Goal: Register for event/course

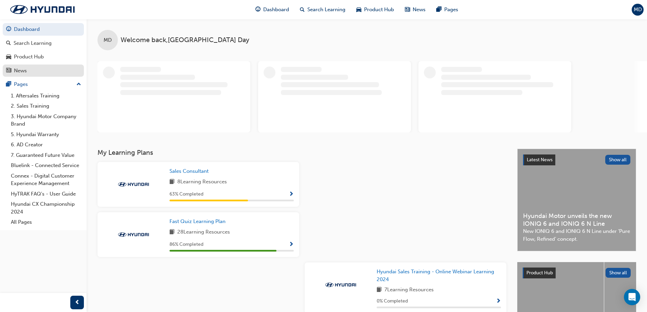
click at [24, 70] on div "News" at bounding box center [20, 71] width 13 height 8
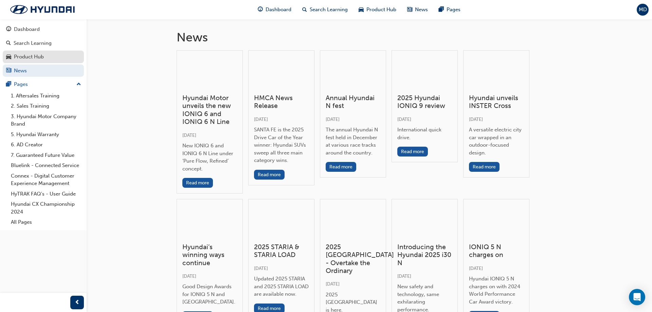
click at [27, 56] on div "Product Hub" at bounding box center [29, 57] width 30 height 8
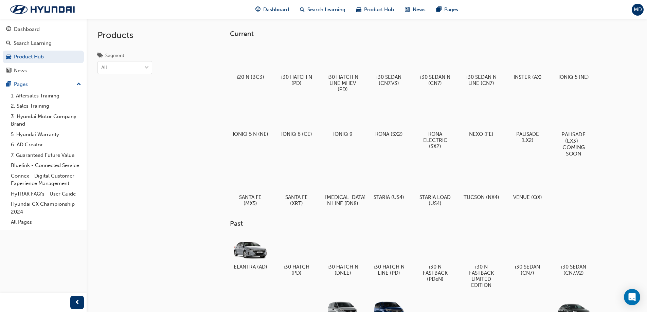
click at [572, 116] on div at bounding box center [573, 114] width 38 height 27
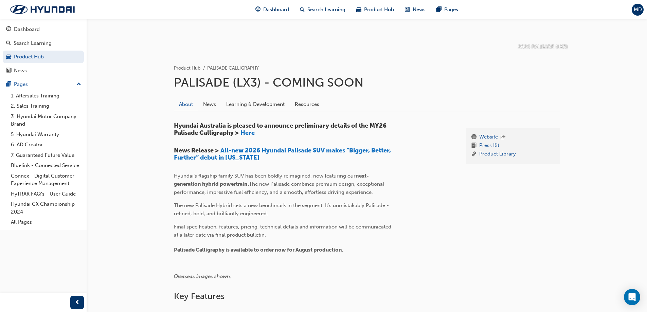
scroll to position [102, 0]
click at [245, 133] on span "Here" at bounding box center [247, 132] width 14 height 7
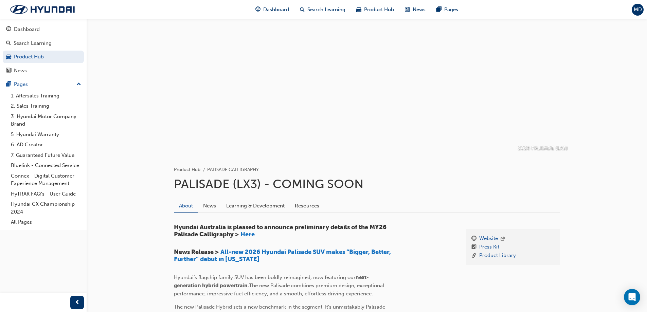
scroll to position [102, 0]
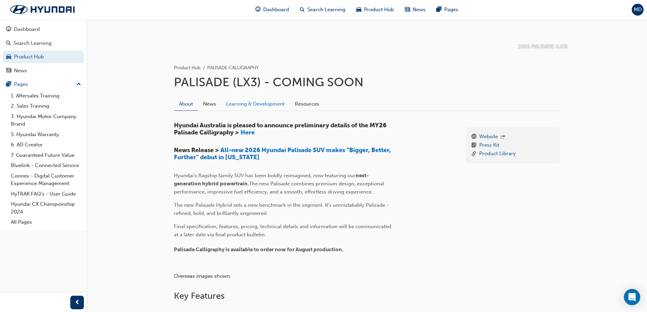
click at [263, 107] on link "Learning & Development" at bounding box center [255, 103] width 69 height 13
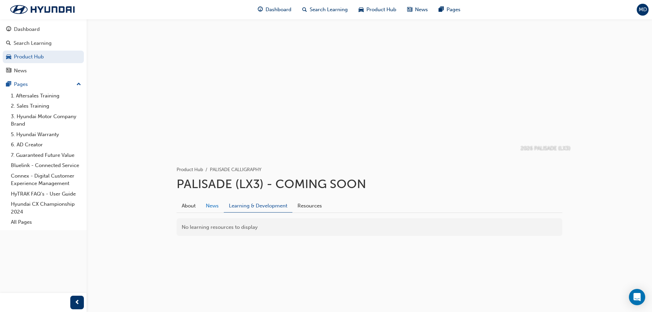
click at [210, 207] on link "News" at bounding box center [212, 205] width 23 height 13
click at [190, 206] on link "About" at bounding box center [189, 205] width 24 height 13
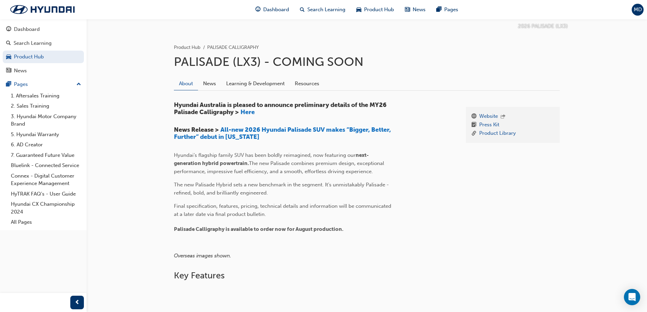
scroll to position [136, 0]
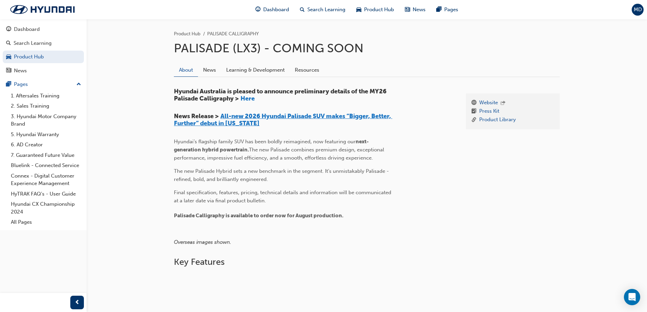
click at [227, 125] on span "All-new 2026 Hyundai Palisade SUV makes “Bigger, Better, Further” debut in [US_…" at bounding box center [283, 119] width 218 height 15
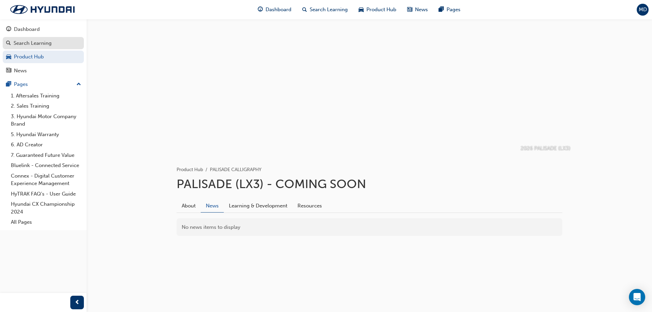
click at [23, 47] on div "Search Learning" at bounding box center [33, 43] width 38 height 8
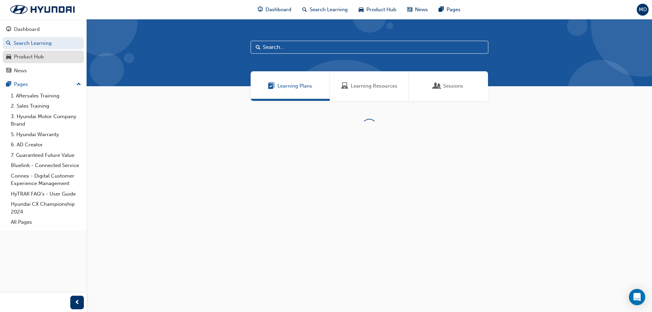
click at [24, 56] on div "Product Hub" at bounding box center [29, 57] width 30 height 8
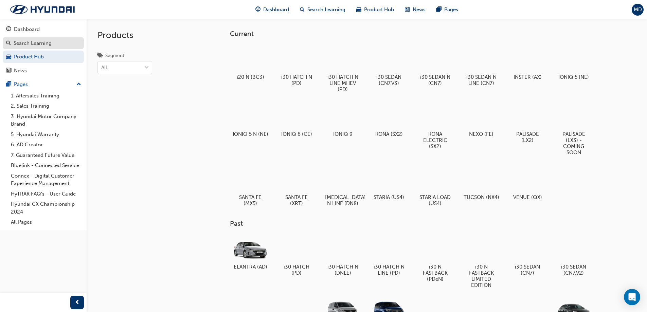
click at [26, 47] on link "Search Learning" at bounding box center [43, 43] width 81 height 13
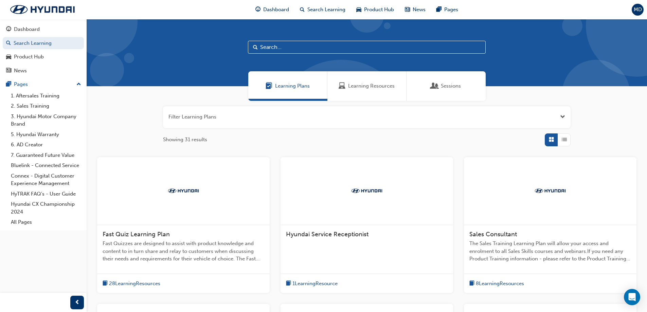
click at [454, 90] on span "Sessions" at bounding box center [451, 86] width 20 height 8
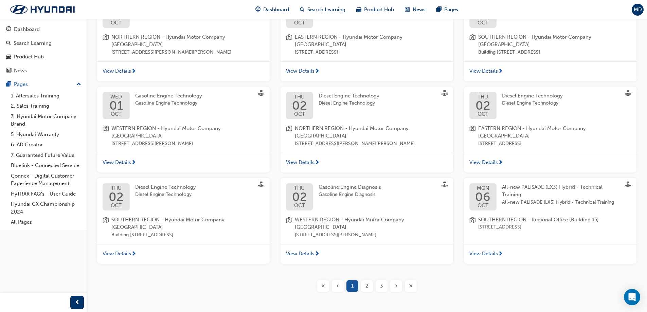
scroll to position [163, 0]
click at [366, 281] on span "2" at bounding box center [366, 285] width 3 height 8
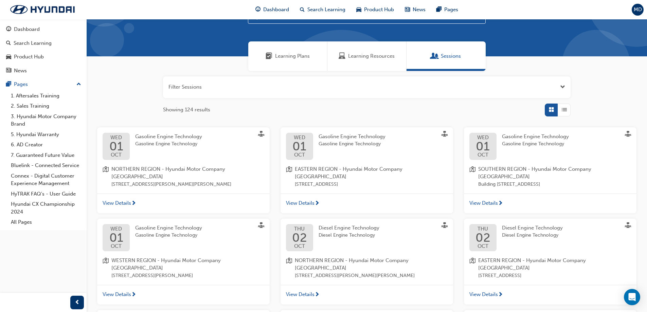
scroll to position [163, 0]
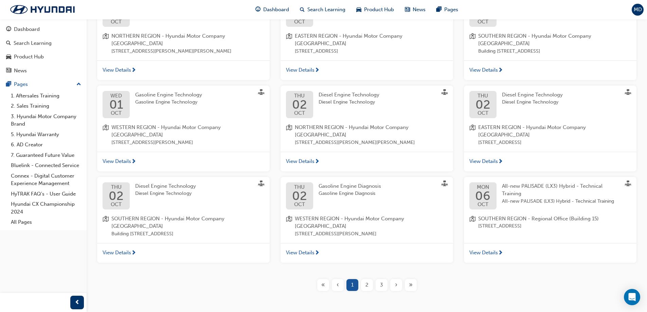
click at [368, 281] on span "2" at bounding box center [366, 285] width 3 height 8
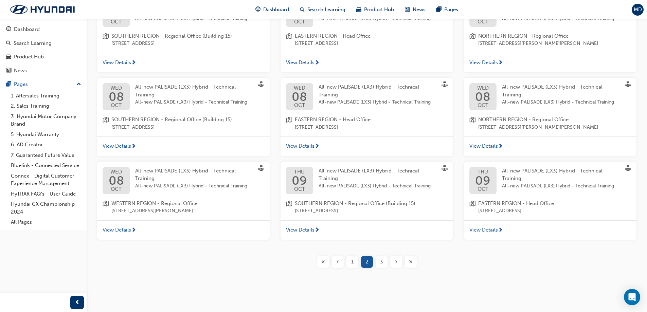
click at [379, 264] on div "3" at bounding box center [381, 262] width 12 height 12
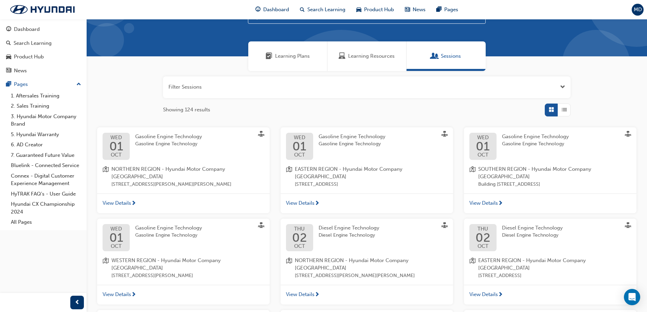
scroll to position [163, 0]
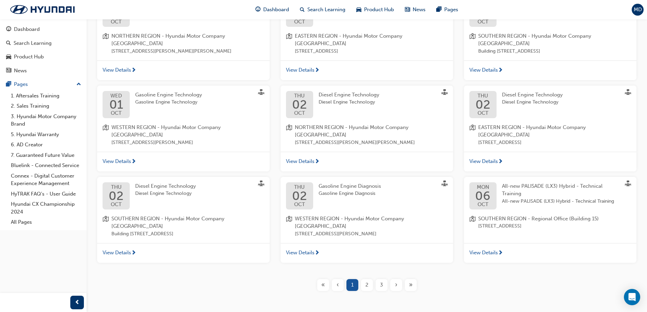
click at [380, 281] on span "3" at bounding box center [381, 285] width 3 height 8
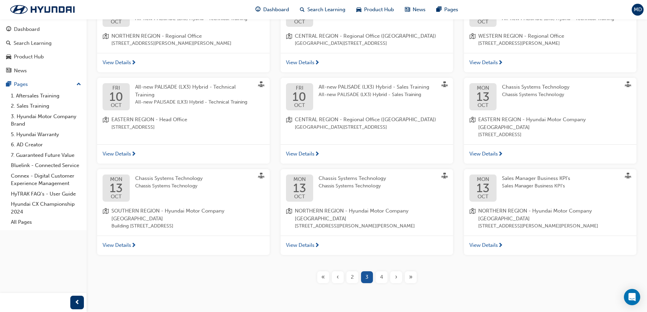
click at [395, 277] on span "›" at bounding box center [396, 277] width 2 height 8
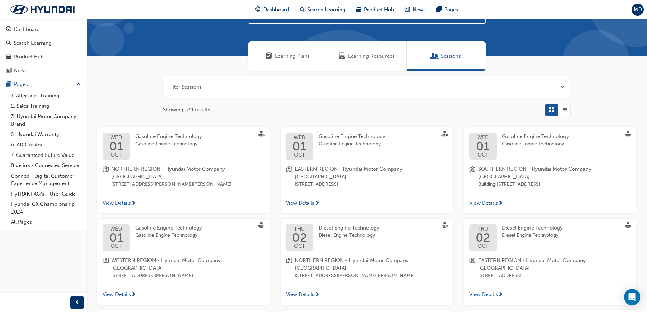
scroll to position [163, 0]
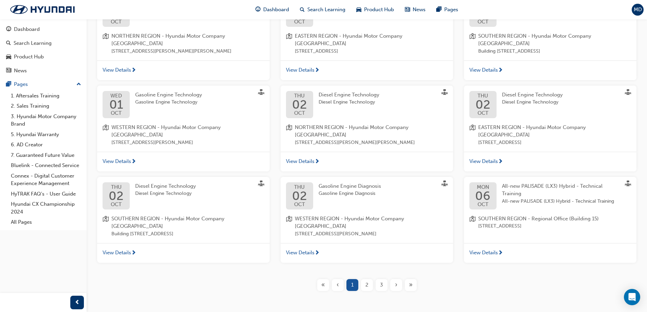
click at [380, 281] on span "3" at bounding box center [381, 285] width 3 height 8
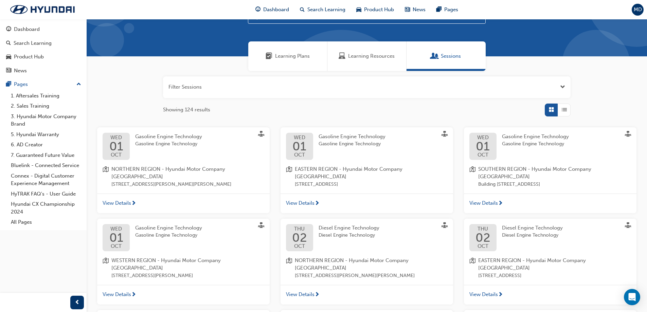
scroll to position [163, 0]
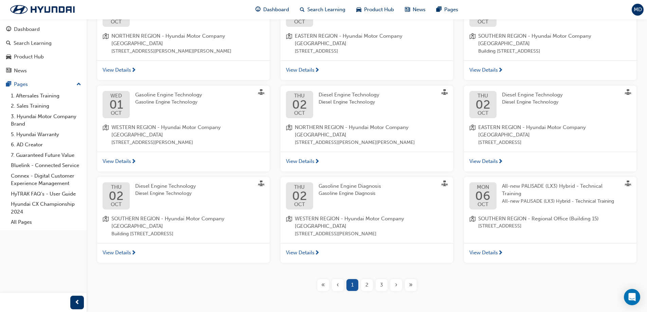
click at [380, 281] on span "3" at bounding box center [381, 285] width 3 height 8
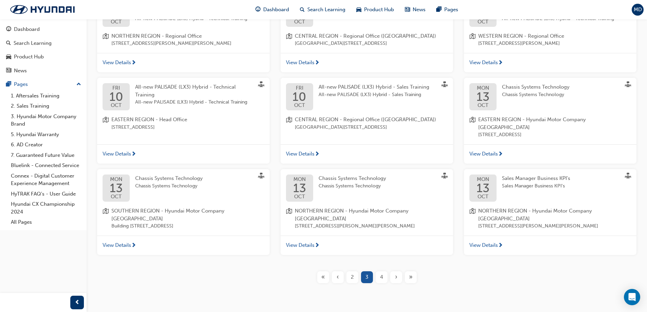
click at [382, 278] on span "4" at bounding box center [381, 277] width 3 height 8
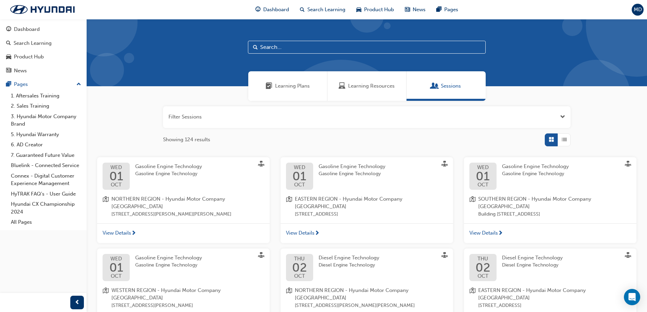
click at [558, 115] on button "button" at bounding box center [366, 117] width 407 height 22
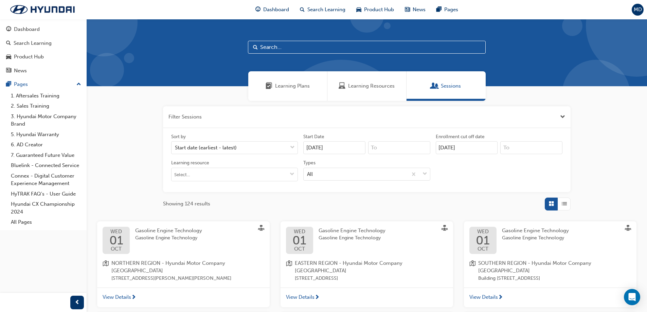
click at [312, 147] on input "[DATE]" at bounding box center [334, 147] width 62 height 13
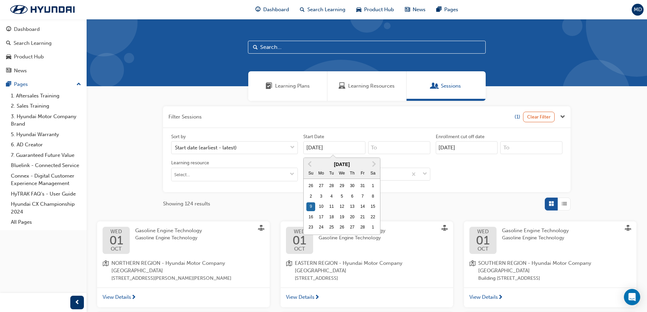
type input "[DATE]"
click at [444, 147] on input "[DATE]" at bounding box center [467, 147] width 62 height 13
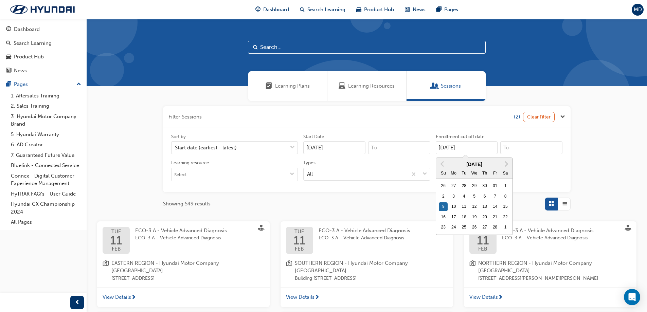
type input "[DATE]"
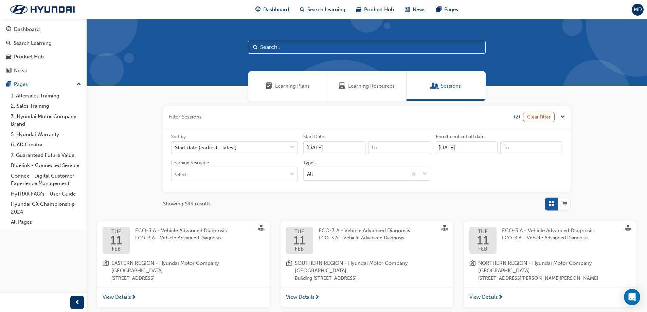
click at [387, 194] on div "Filter Sessions (2) Clear Filter Sort by Start date (earliest - latest) Start D…" at bounding box center [366, 158] width 407 height 104
drag, startPoint x: 336, startPoint y: 148, endPoint x: 293, endPoint y: 148, distance: 43.1
click at [293, 148] on div "Sort by Start date (earliest - latest) Start Date [DATE] Previous Month Next Mo…" at bounding box center [366, 159] width 396 height 53
click at [373, 165] on span "Next Month" at bounding box center [373, 164] width 0 height 8
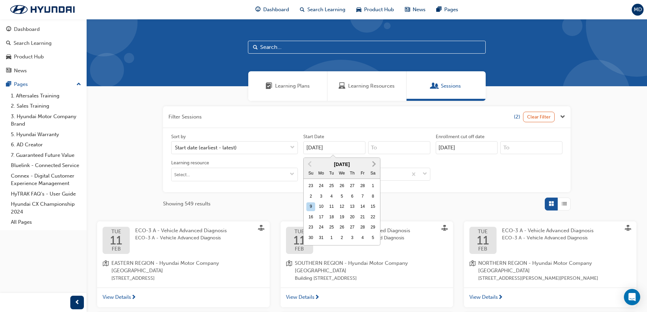
click at [373, 165] on span "Next Month" at bounding box center [373, 164] width 0 height 8
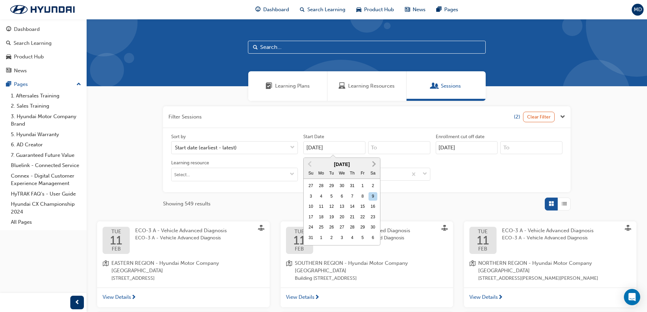
click at [373, 165] on span "Next Month" at bounding box center [373, 164] width 0 height 8
click at [329, 228] on div "28" at bounding box center [331, 227] width 9 height 9
click at [329, 154] on input "[DATE]" at bounding box center [334, 147] width 62 height 13
type input "[DATE]"
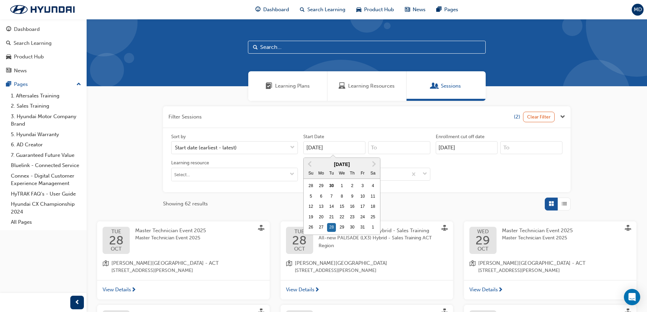
click at [488, 147] on input "[DATE]" at bounding box center [467, 147] width 62 height 13
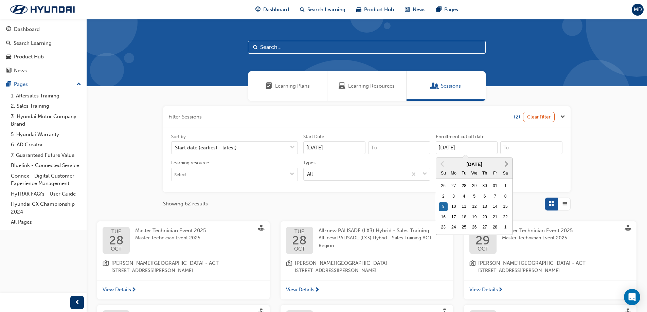
click at [505, 164] on span "Next Month" at bounding box center [505, 164] width 0 height 8
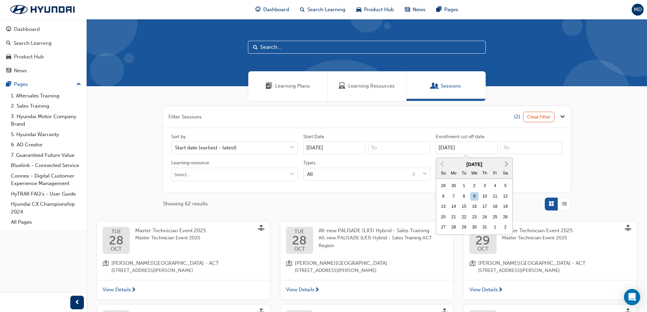
click at [505, 164] on span "Next Month" at bounding box center [505, 164] width 0 height 8
click at [462, 227] on div "28" at bounding box center [463, 227] width 9 height 9
click at [462, 154] on input "[DATE]" at bounding box center [467, 147] width 62 height 13
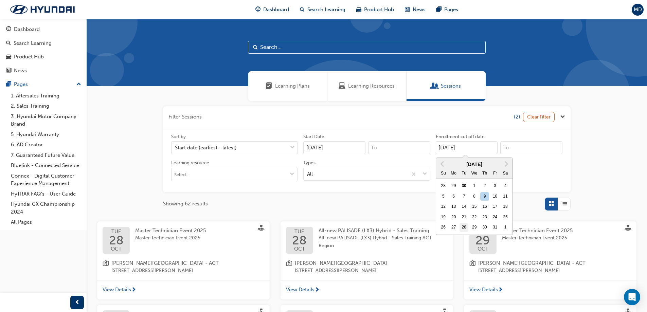
type input "[DATE]"
click at [378, 208] on div "Showing 62 results" at bounding box center [366, 204] width 407 height 13
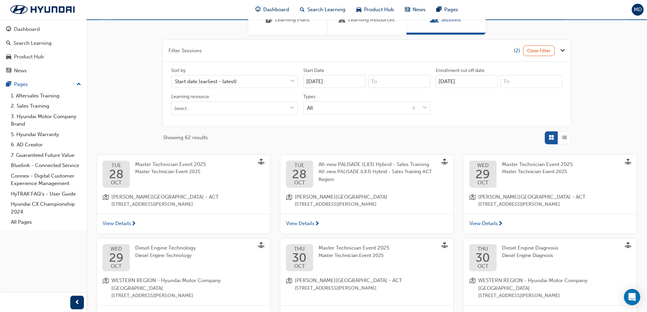
scroll to position [68, 0]
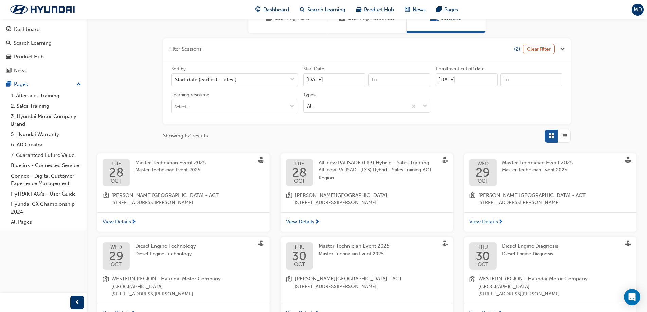
click at [355, 169] on span "All-new PALISADE (LX3) Hybrid - Sales Training ACT Region" at bounding box center [377, 173] width 118 height 15
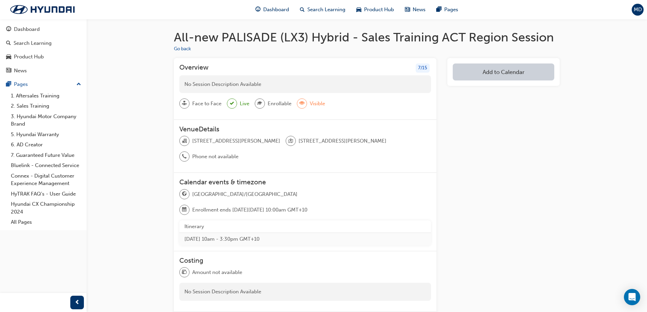
click at [187, 205] on span "calendar-icon" at bounding box center [184, 209] width 5 height 9
click at [195, 196] on span "[GEOGRAPHIC_DATA]/[GEOGRAPHIC_DATA]" at bounding box center [244, 194] width 105 height 8
click at [195, 220] on th "Itinerary" at bounding box center [305, 226] width 252 height 13
click at [484, 75] on button "Add to Calendar" at bounding box center [502, 71] width 101 height 17
click at [363, 157] on div "[STREET_ADDRESS][GEOGRAPHIC_DATA][PERSON_NAME][STREET_ADDRESS][PERSON_NAME] Pho…" at bounding box center [305, 151] width 252 height 31
